Goal: Task Accomplishment & Management: Use online tool/utility

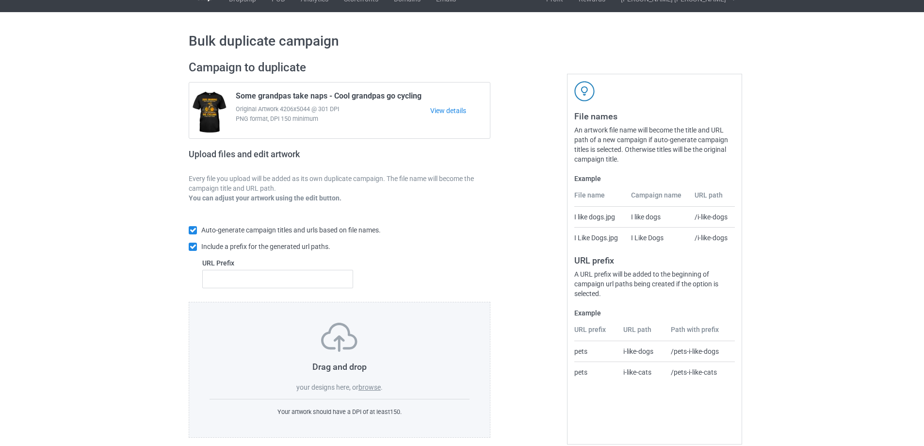
scroll to position [27, 0]
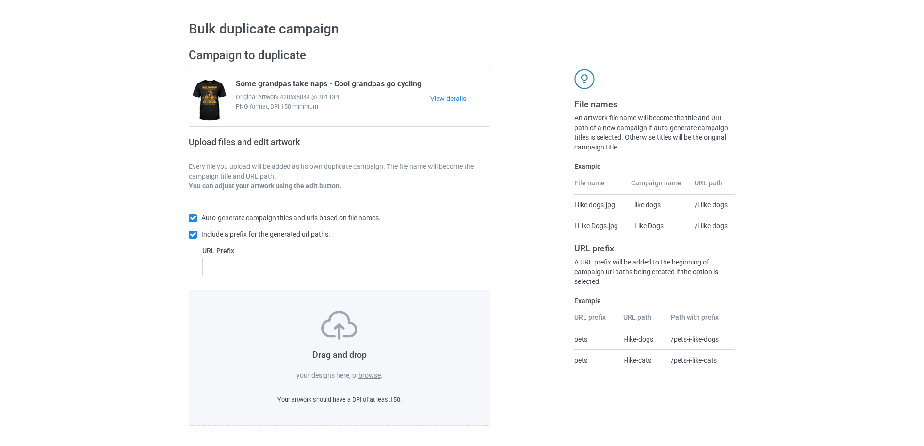
click at [365, 377] on label "browse" at bounding box center [369, 375] width 22 height 8
click at [0, 0] on input "browse" at bounding box center [0, 0] width 0 height 0
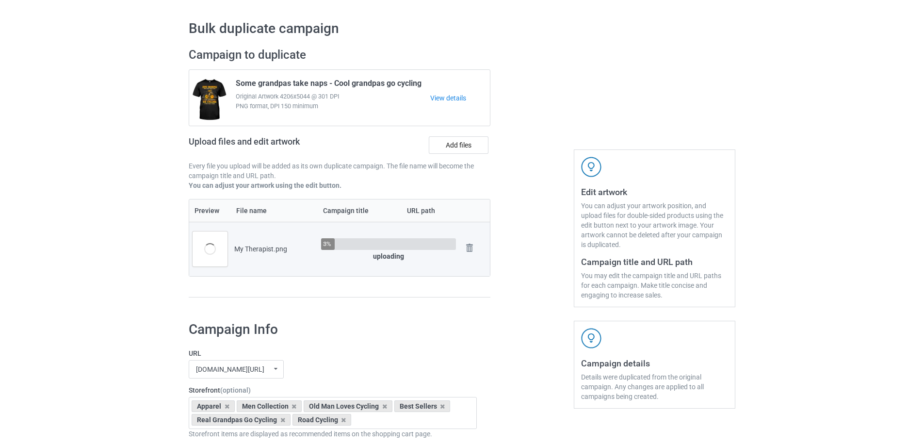
scroll to position [221, 0]
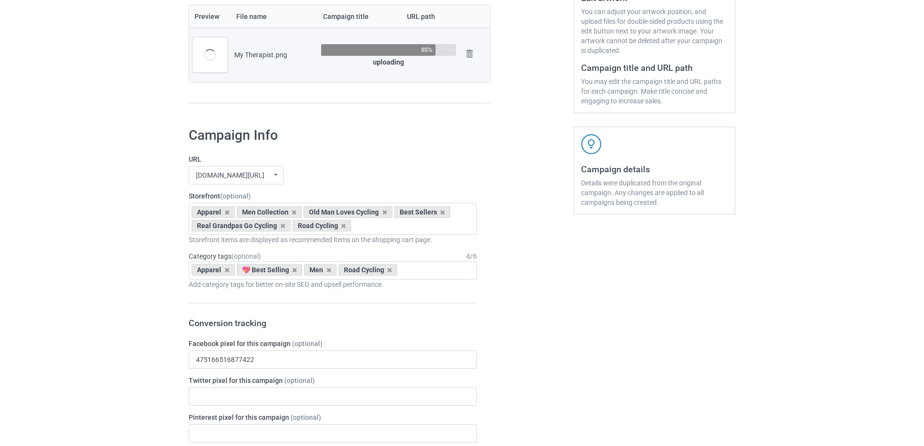
click at [294, 212] on icon at bounding box center [294, 212] width 5 height 6
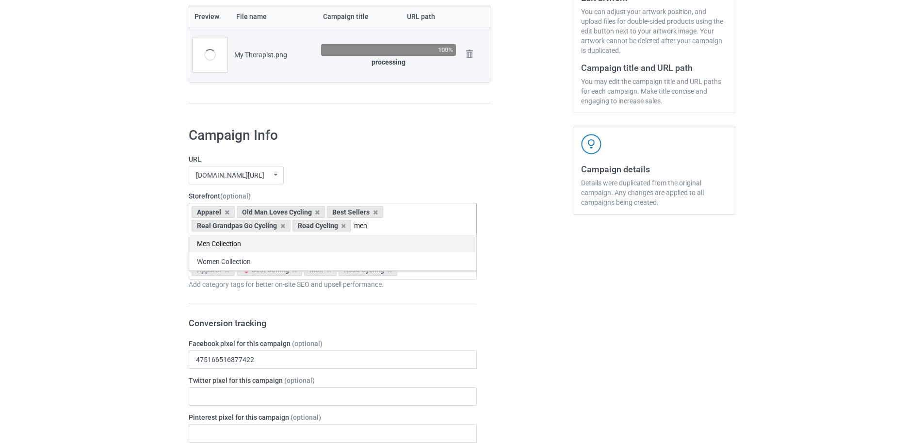
type input "men"
click at [279, 244] on div "Men Collection" at bounding box center [332, 243] width 287 height 18
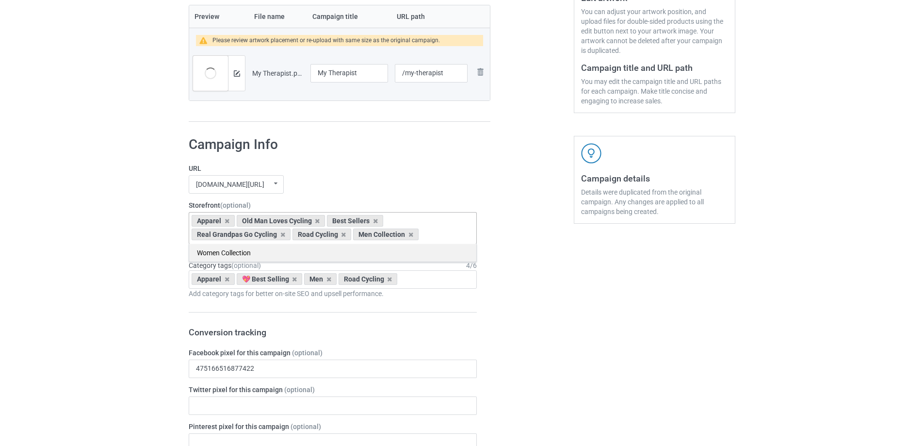
click at [398, 251] on div "Women Collection" at bounding box center [332, 253] width 287 height 18
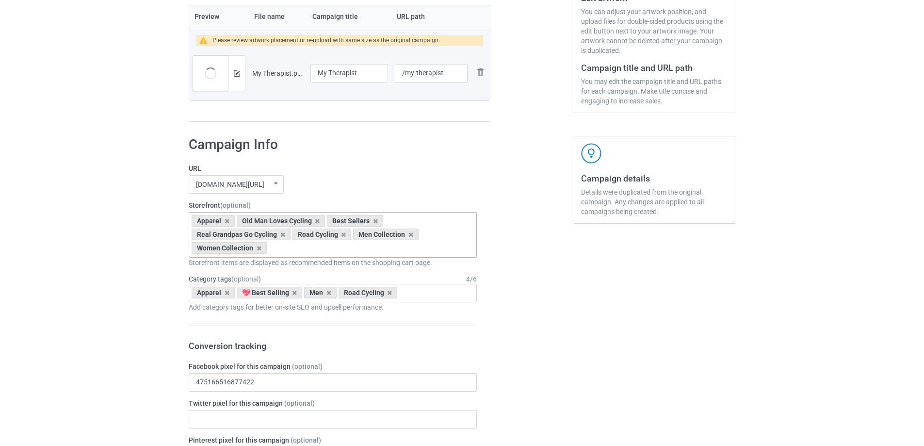
click at [317, 220] on icon at bounding box center [317, 221] width 5 height 6
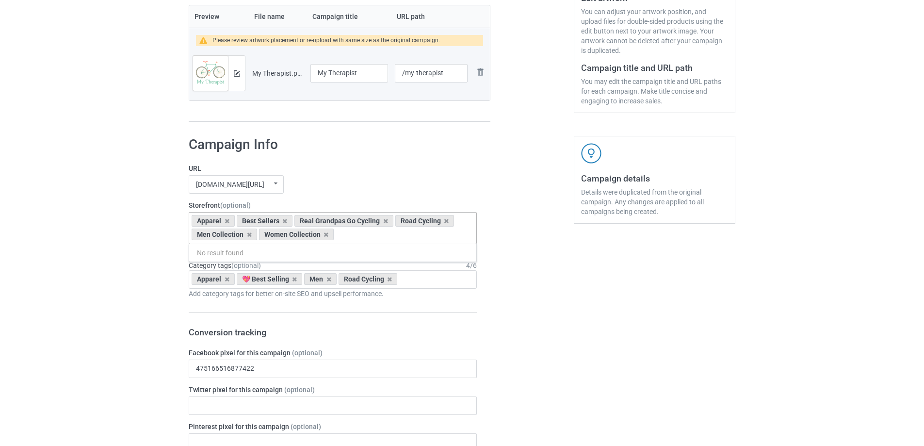
click at [323, 179] on div "[DOMAIN_NAME][URL] undefined/ [DOMAIN_NAME][URL] [DOMAIN_NAME][URL] [DOMAIN_NAM…" at bounding box center [333, 184] width 288 height 18
click at [384, 221] on icon at bounding box center [385, 221] width 5 height 6
drag, startPoint x: 329, startPoint y: 192, endPoint x: 333, endPoint y: 205, distance: 13.7
click at [329, 191] on div "[DOMAIN_NAME][URL] undefined/ [DOMAIN_NAME][URL] [DOMAIN_NAME][URL] [DOMAIN_NAM…" at bounding box center [333, 184] width 288 height 18
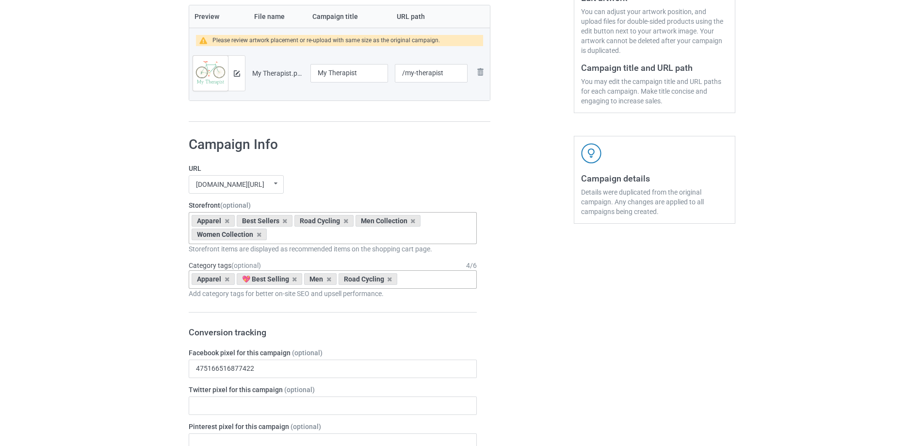
click at [416, 278] on div "Apparel 💖 Best Selling Men Road Cycling Age > [DEMOGRAPHIC_DATA] > 1 Age > [DEM…" at bounding box center [333, 279] width 288 height 18
type input "ư"
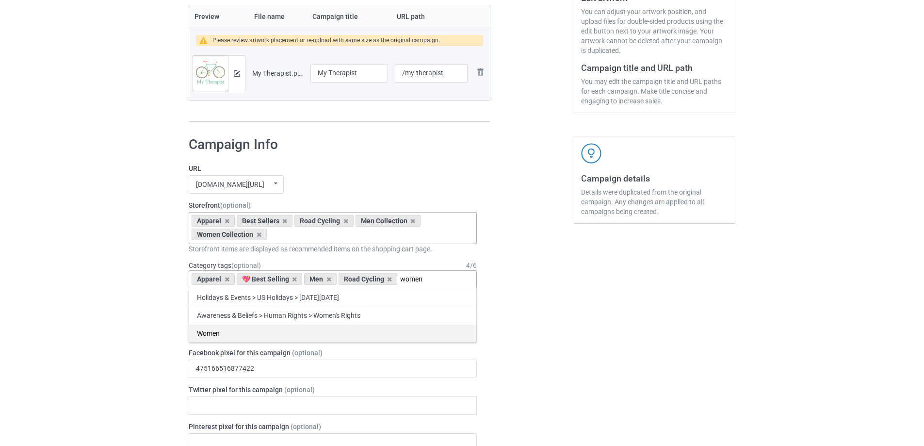
type input "women"
click at [387, 337] on div "Women" at bounding box center [332, 333] width 287 height 18
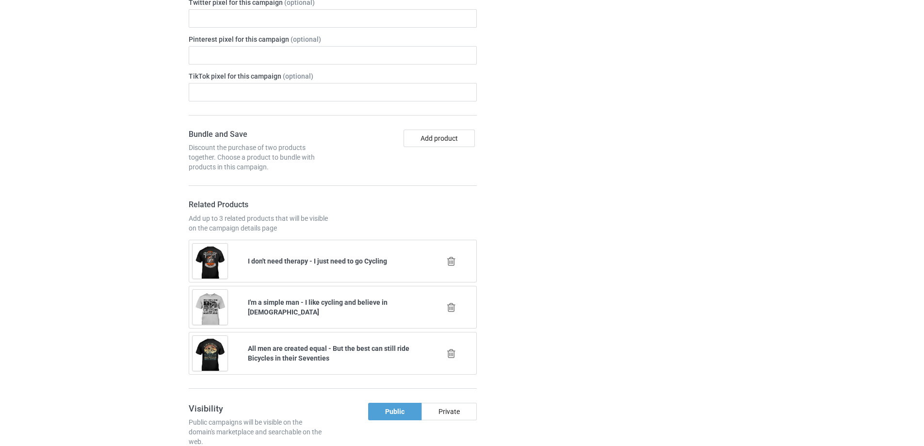
scroll to position [609, 0]
click at [453, 261] on icon at bounding box center [451, 260] width 12 height 10
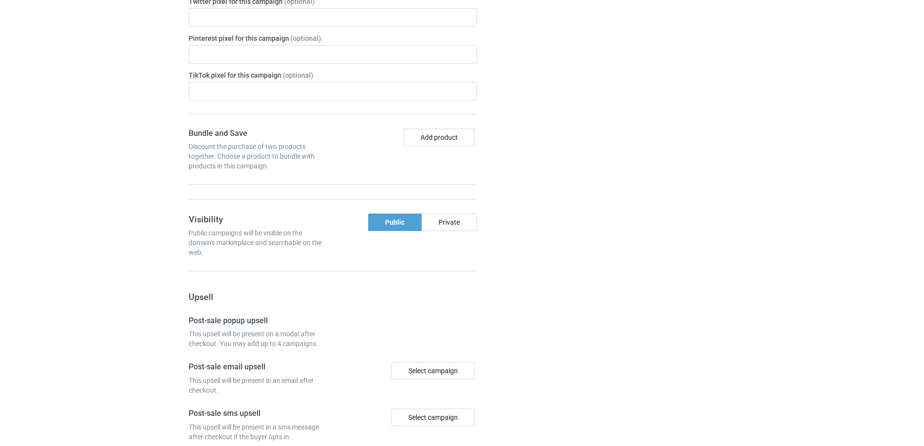
click at [511, 260] on div at bounding box center [532, 169] width 70 height 857
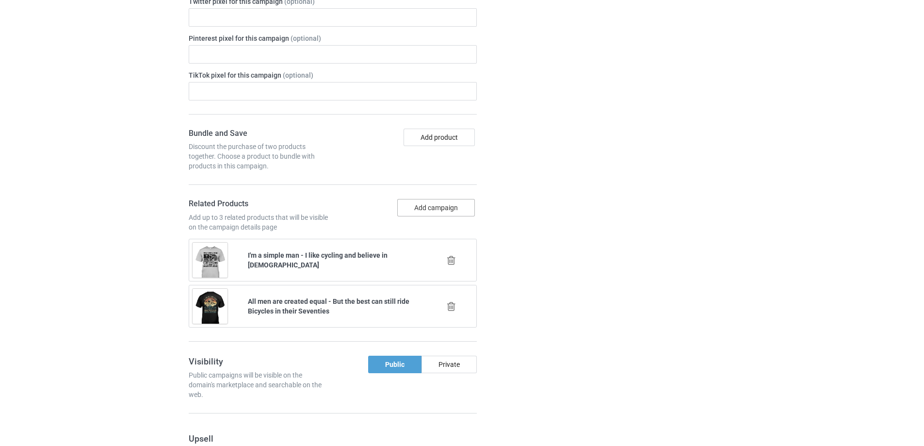
click at [435, 205] on button "Add campaign" at bounding box center [436, 207] width 78 height 17
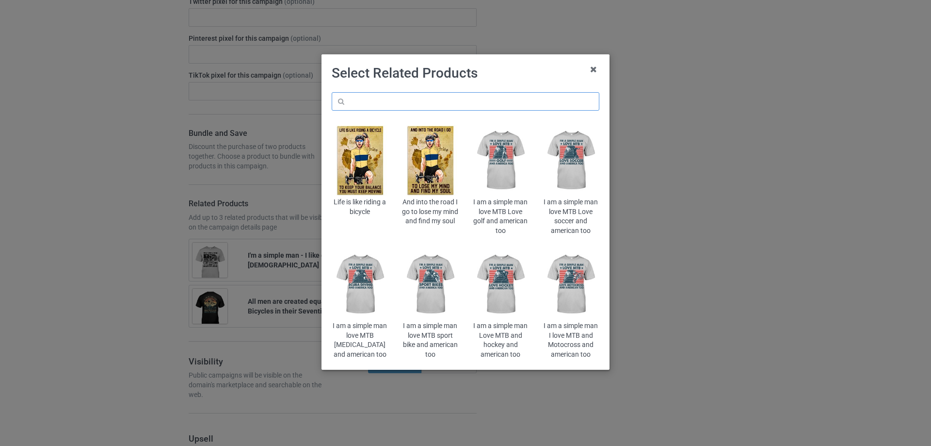
click at [504, 105] on input "text" at bounding box center [466, 101] width 268 height 18
type input "some grandpas"
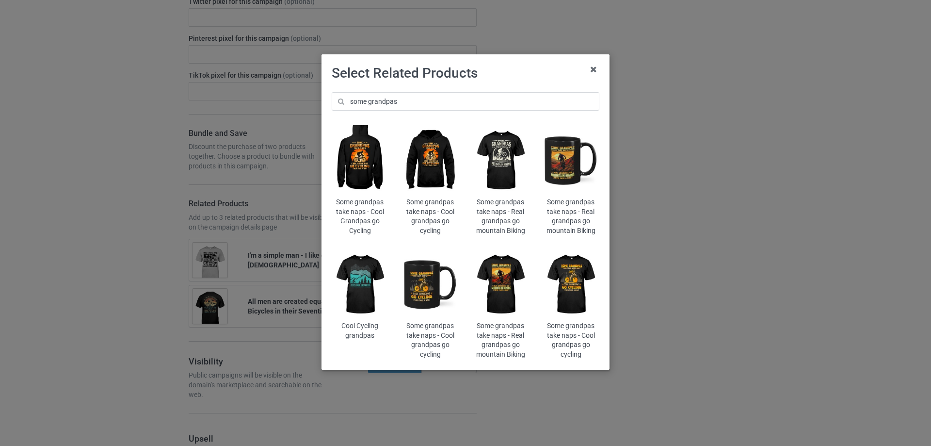
click at [569, 286] on img at bounding box center [571, 284] width 57 height 71
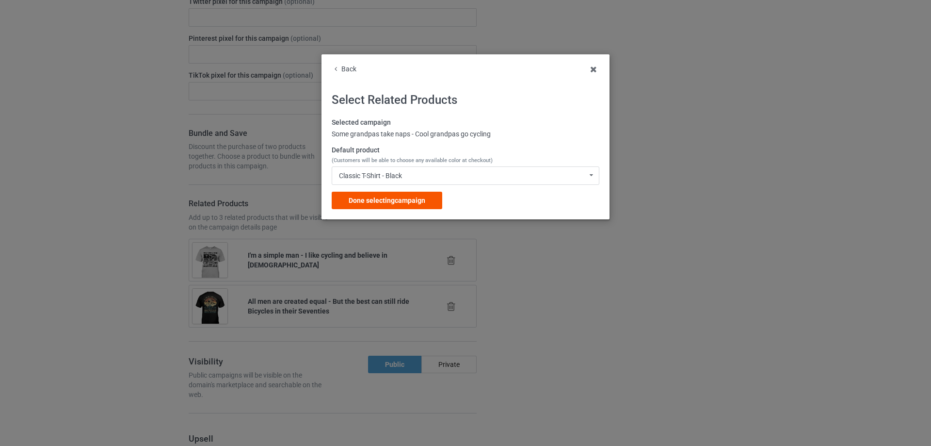
click at [397, 198] on span "Done selecting campaign" at bounding box center [387, 200] width 77 height 8
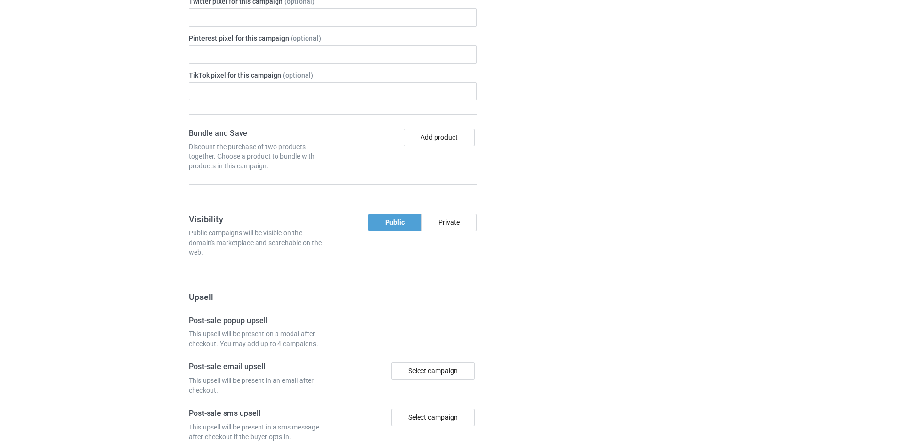
click at [584, 239] on div "Campaign details Details were duplicated from the original campaign. Any change…" at bounding box center [654, 169] width 175 height 857
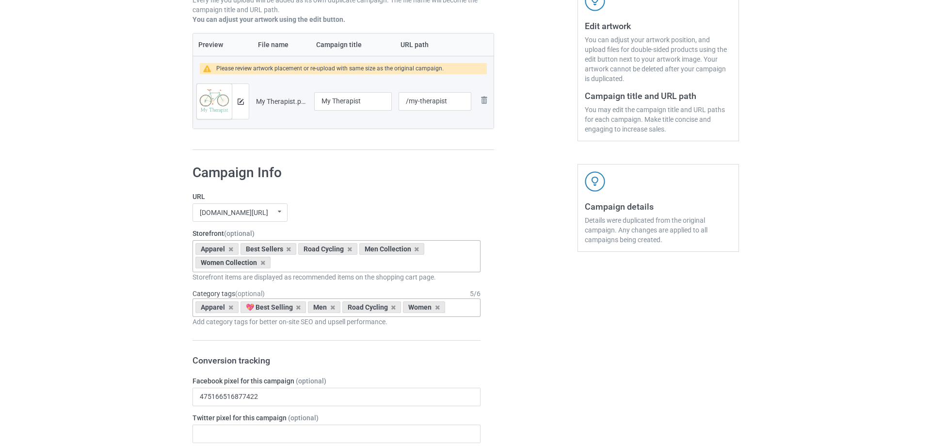
scroll to position [93, 0]
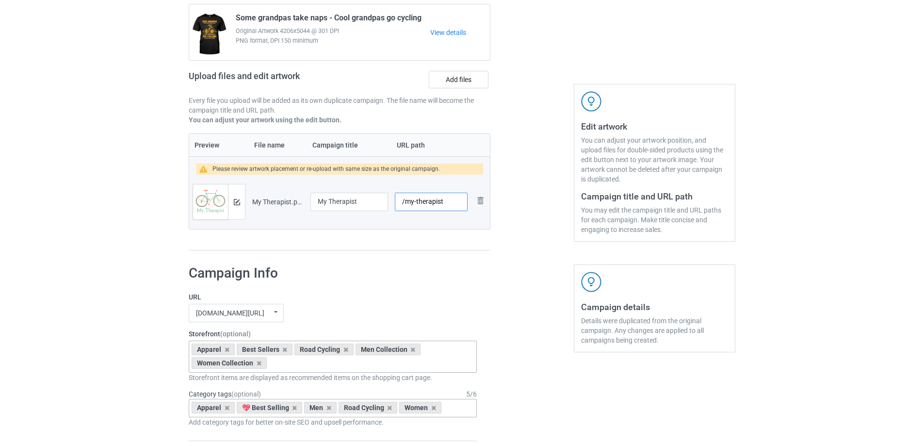
drag, startPoint x: 415, startPoint y: 201, endPoint x: 458, endPoint y: 203, distance: 43.7
click at [458, 203] on input "/my-therapist" at bounding box center [431, 202] width 73 height 18
click at [354, 204] on input "My Therapist" at bounding box center [349, 202] width 78 height 18
click at [239, 202] on img at bounding box center [237, 202] width 6 height 6
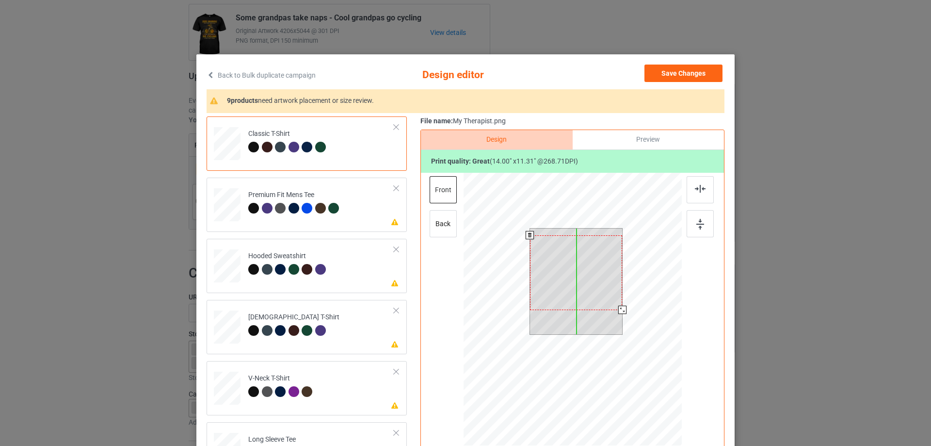
drag, startPoint x: 592, startPoint y: 265, endPoint x: 590, endPoint y: 272, distance: 6.9
click at [590, 272] on div at bounding box center [576, 272] width 93 height 75
drag, startPoint x: 619, startPoint y: 310, endPoint x: 618, endPoint y: 305, distance: 5.1
click at [618, 305] on div at bounding box center [619, 307] width 8 height 8
click at [596, 291] on div at bounding box center [576, 270] width 86 height 69
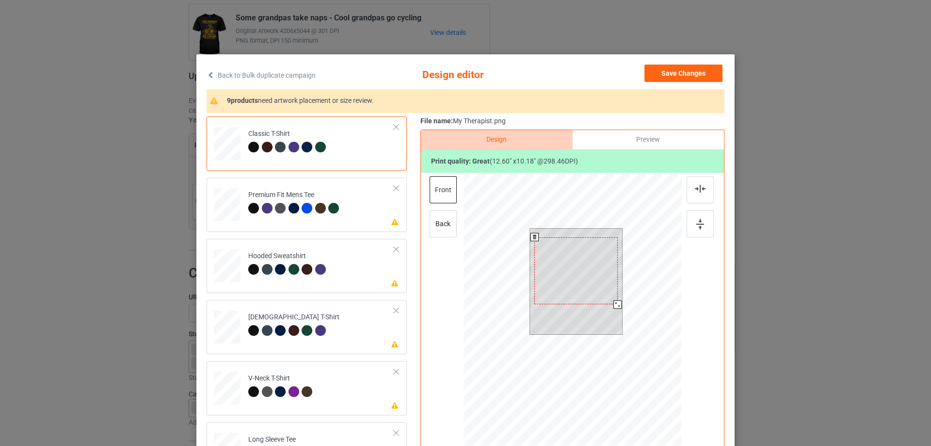
click at [617, 303] on div at bounding box center [618, 304] width 8 height 8
click at [587, 284] on div at bounding box center [576, 268] width 83 height 67
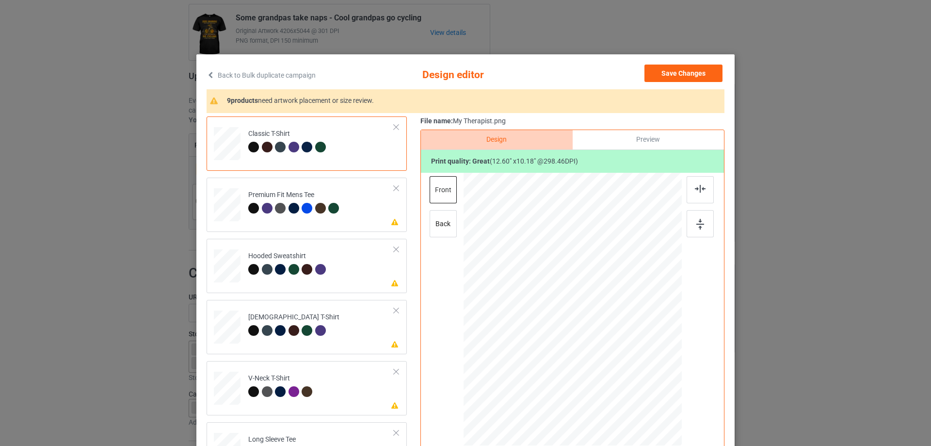
click at [304, 149] on div at bounding box center [307, 147] width 11 height 11
click at [318, 148] on div at bounding box center [320, 147] width 11 height 11
click at [303, 145] on div at bounding box center [307, 147] width 11 height 11
click at [289, 146] on div at bounding box center [294, 147] width 11 height 11
click at [276, 146] on div at bounding box center [280, 147] width 11 height 11
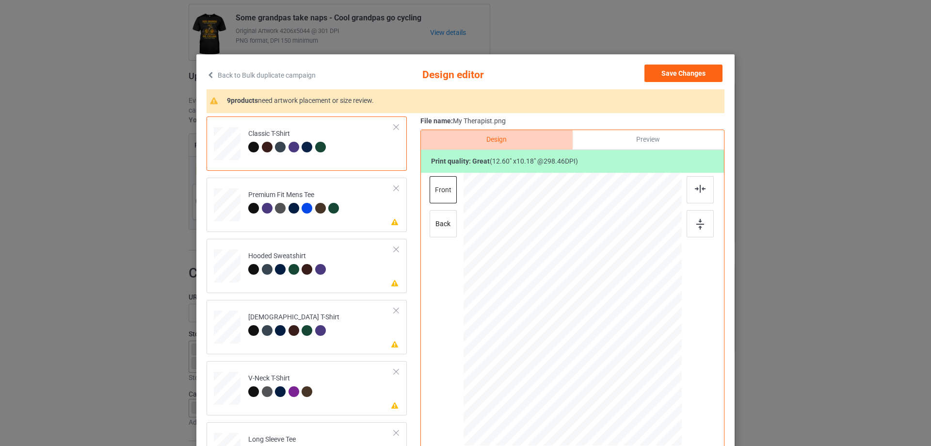
click at [263, 148] on div at bounding box center [267, 147] width 11 height 11
click at [250, 148] on div at bounding box center [253, 147] width 11 height 11
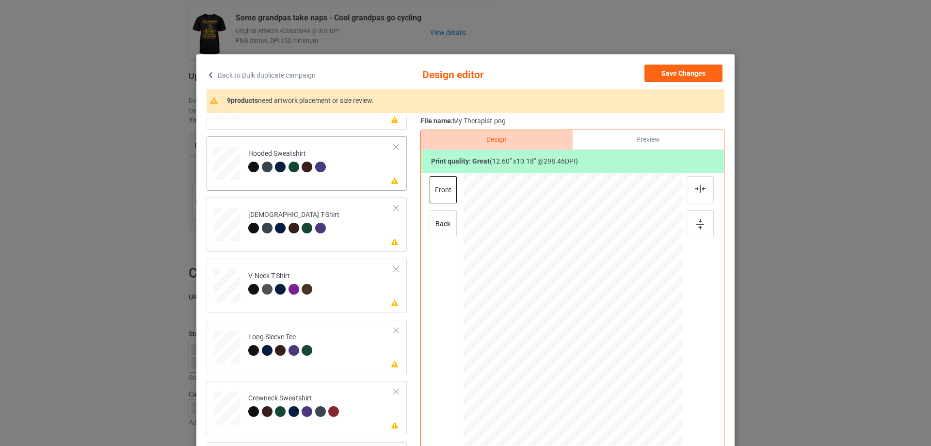
scroll to position [226, 0]
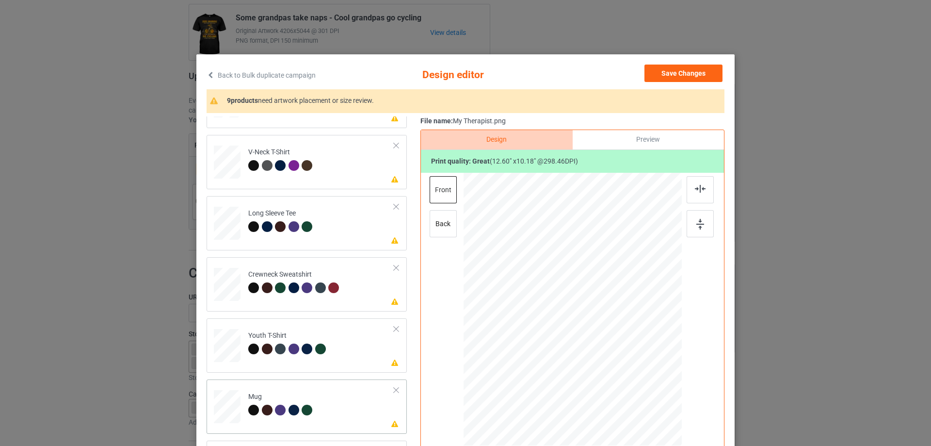
click at [354, 404] on td "Please review artwork placement Mug" at bounding box center [321, 404] width 157 height 43
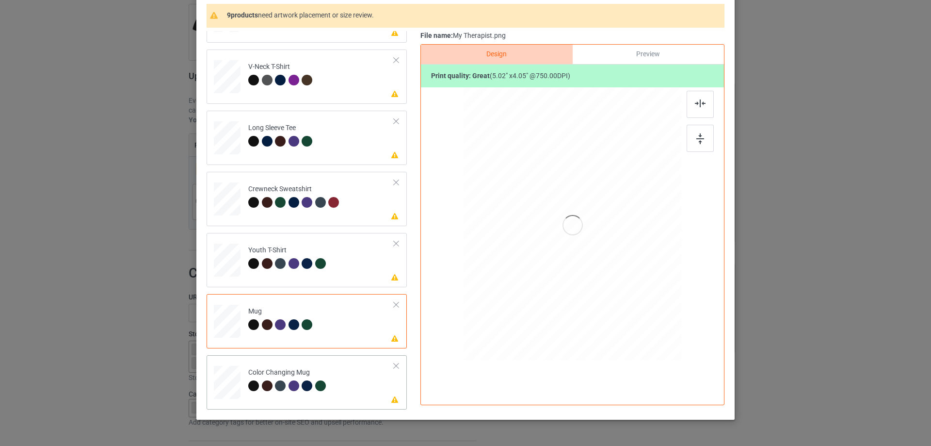
scroll to position [114, 0]
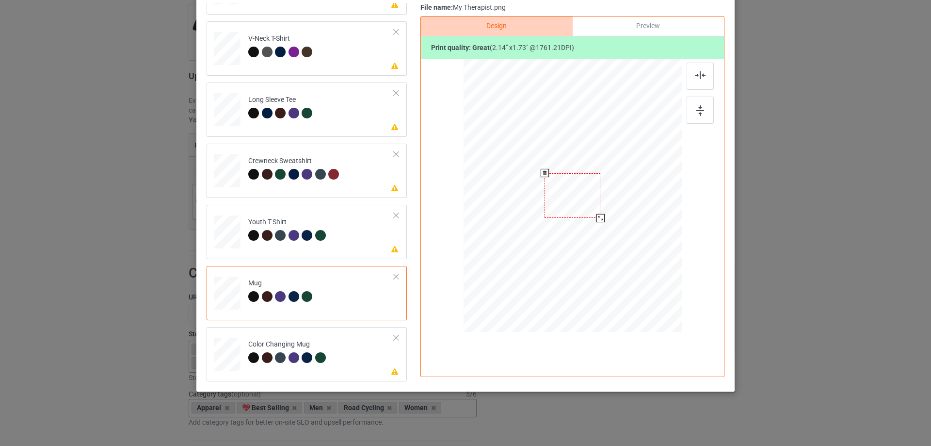
drag, startPoint x: 635, startPoint y: 249, endPoint x: 602, endPoint y: 211, distance: 50.5
click at [602, 211] on div at bounding box center [573, 195] width 218 height 91
drag, startPoint x: 585, startPoint y: 202, endPoint x: 646, endPoint y: 192, distance: 61.5
click at [646, 192] on div at bounding box center [633, 185] width 56 height 45
click at [346, 345] on td "Please review artwork placement Color Changing Mug" at bounding box center [321, 352] width 157 height 43
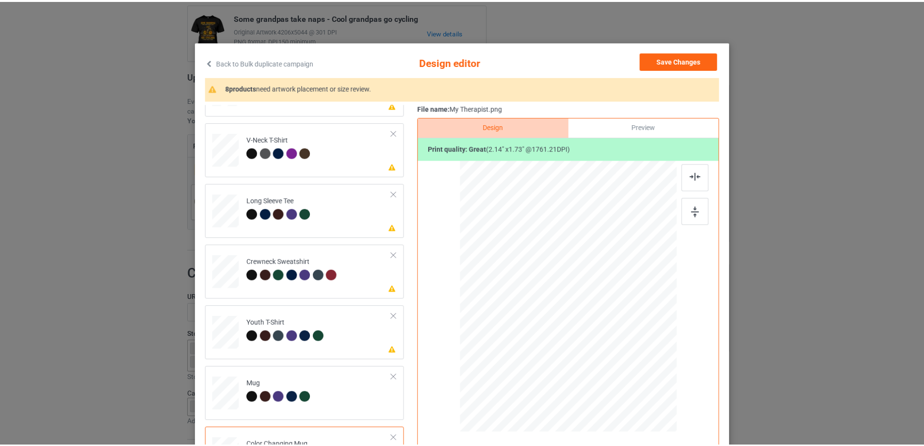
scroll to position [0, 0]
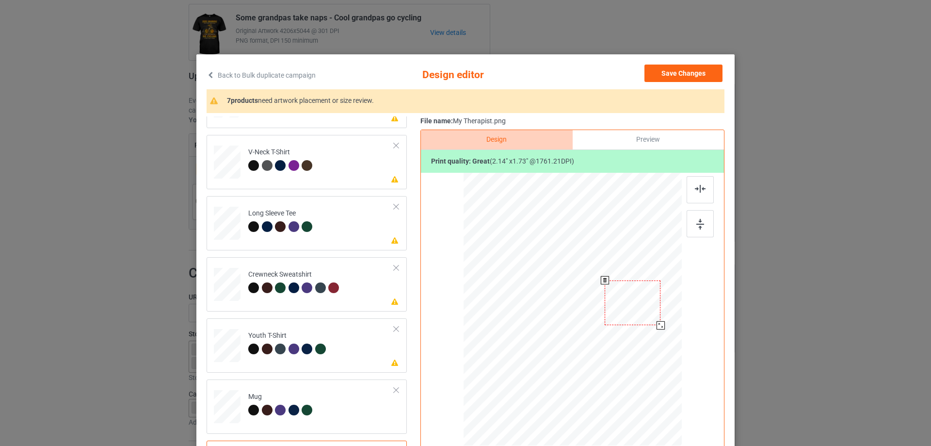
click at [632, 300] on div at bounding box center [633, 302] width 56 height 45
click at [689, 69] on button "Save Changes" at bounding box center [684, 73] width 78 height 17
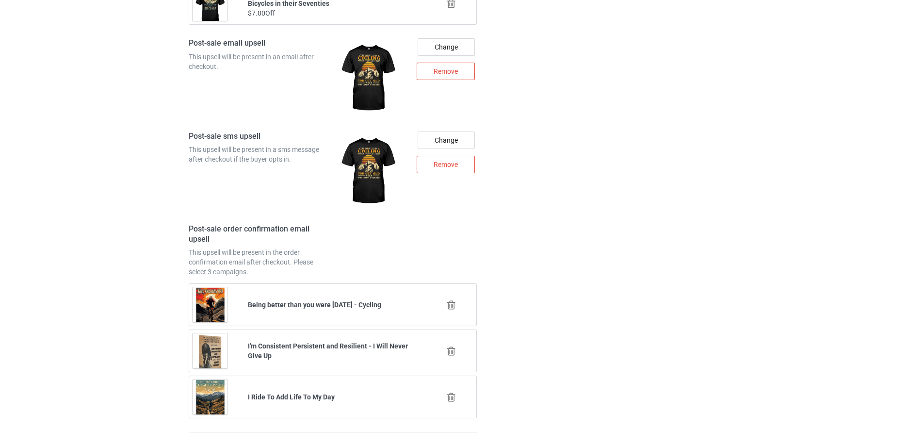
scroll to position [1386, 0]
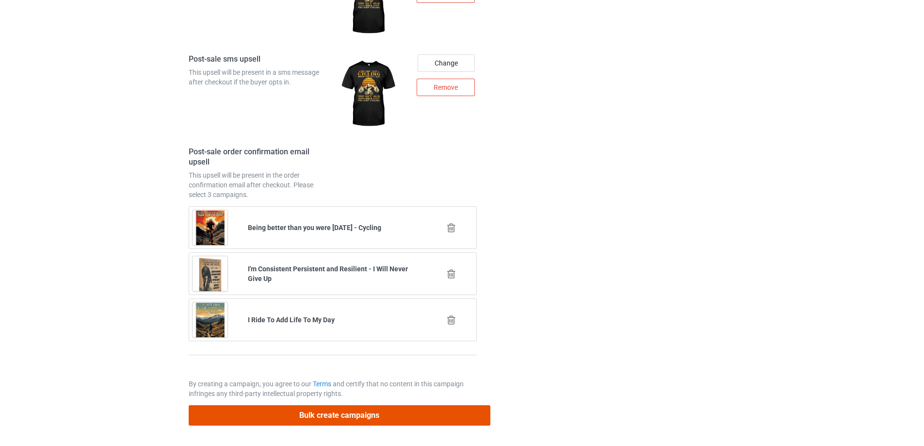
click at [344, 424] on button "Bulk create campaigns" at bounding box center [340, 415] width 302 height 20
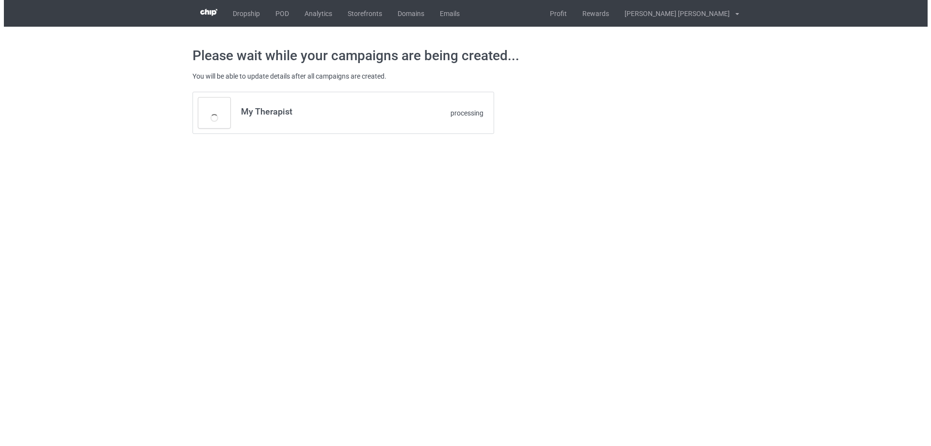
scroll to position [0, 0]
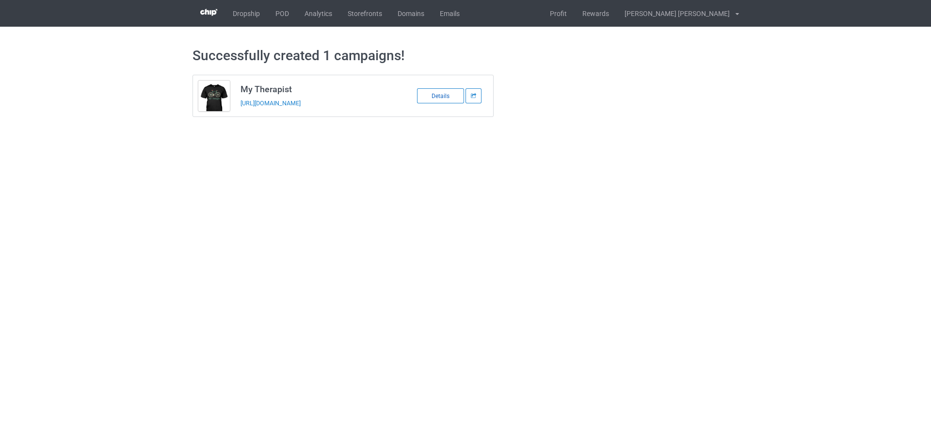
click at [427, 91] on div "Details" at bounding box center [440, 95] width 47 height 15
